Goal: Find specific page/section: Find specific page/section

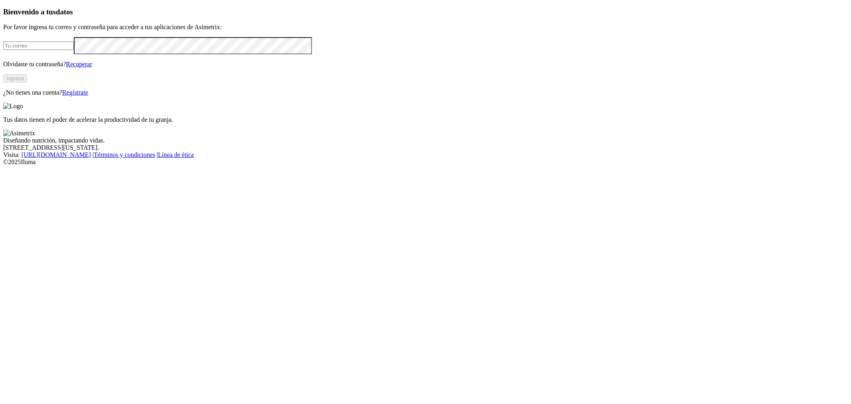
type input "geraldine.araque@kikes.com.co"
click at [27, 83] on button "Ingresa" at bounding box center [15, 78] width 24 height 8
